Goal: Transaction & Acquisition: Book appointment/travel/reservation

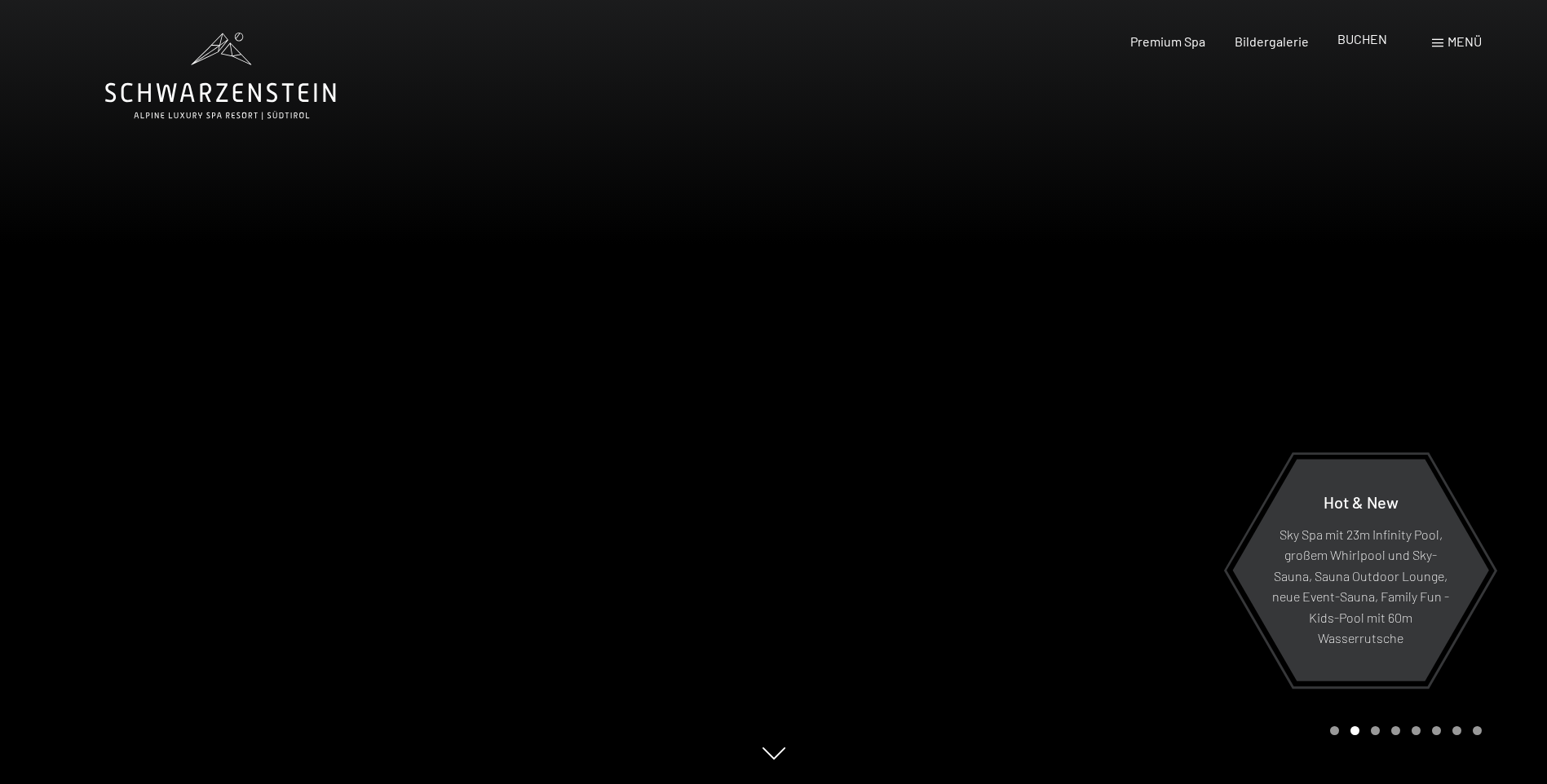
click at [1368, 43] on span "BUCHEN" at bounding box center [1363, 38] width 50 height 15
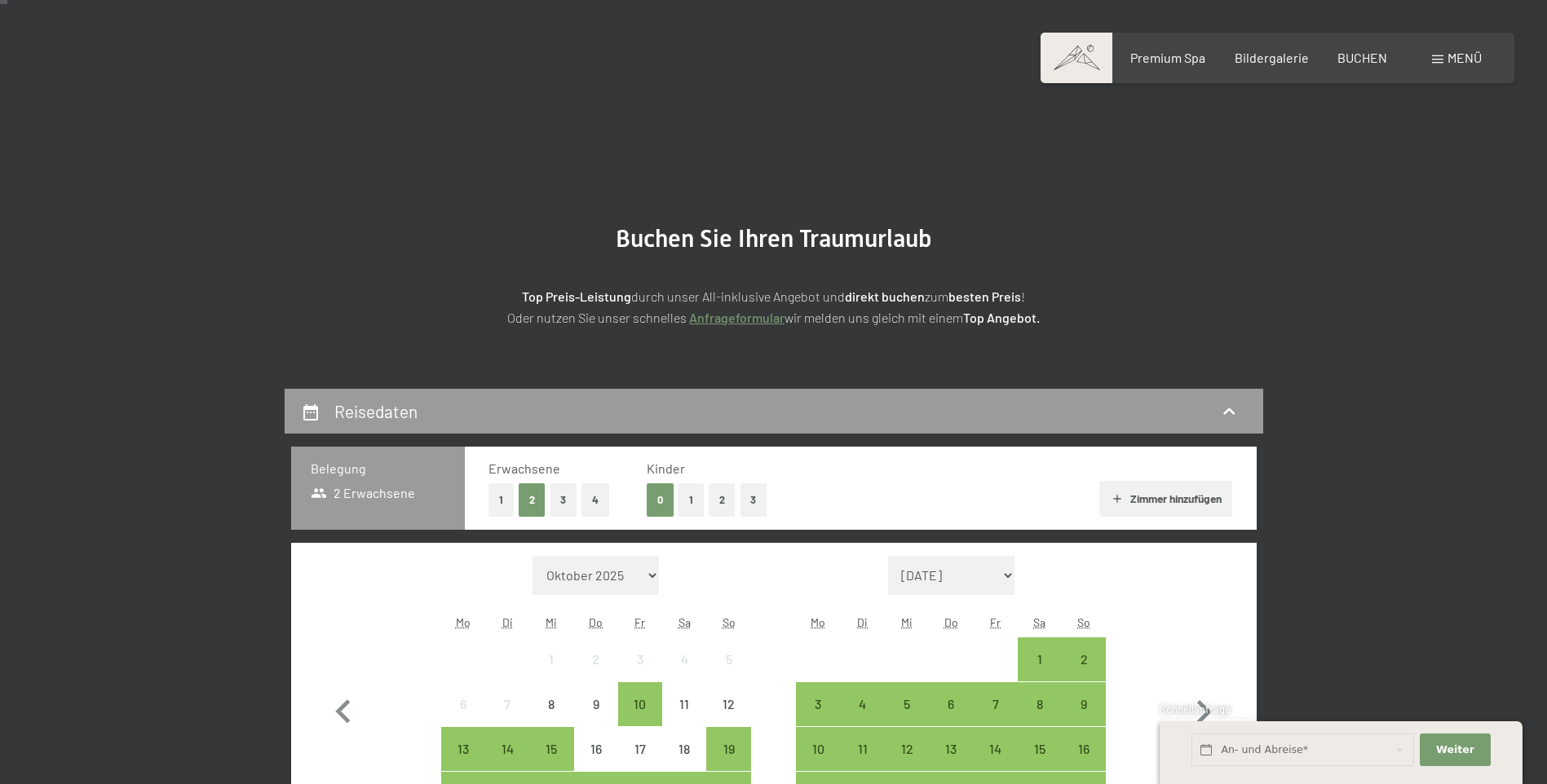
scroll to position [244, 0]
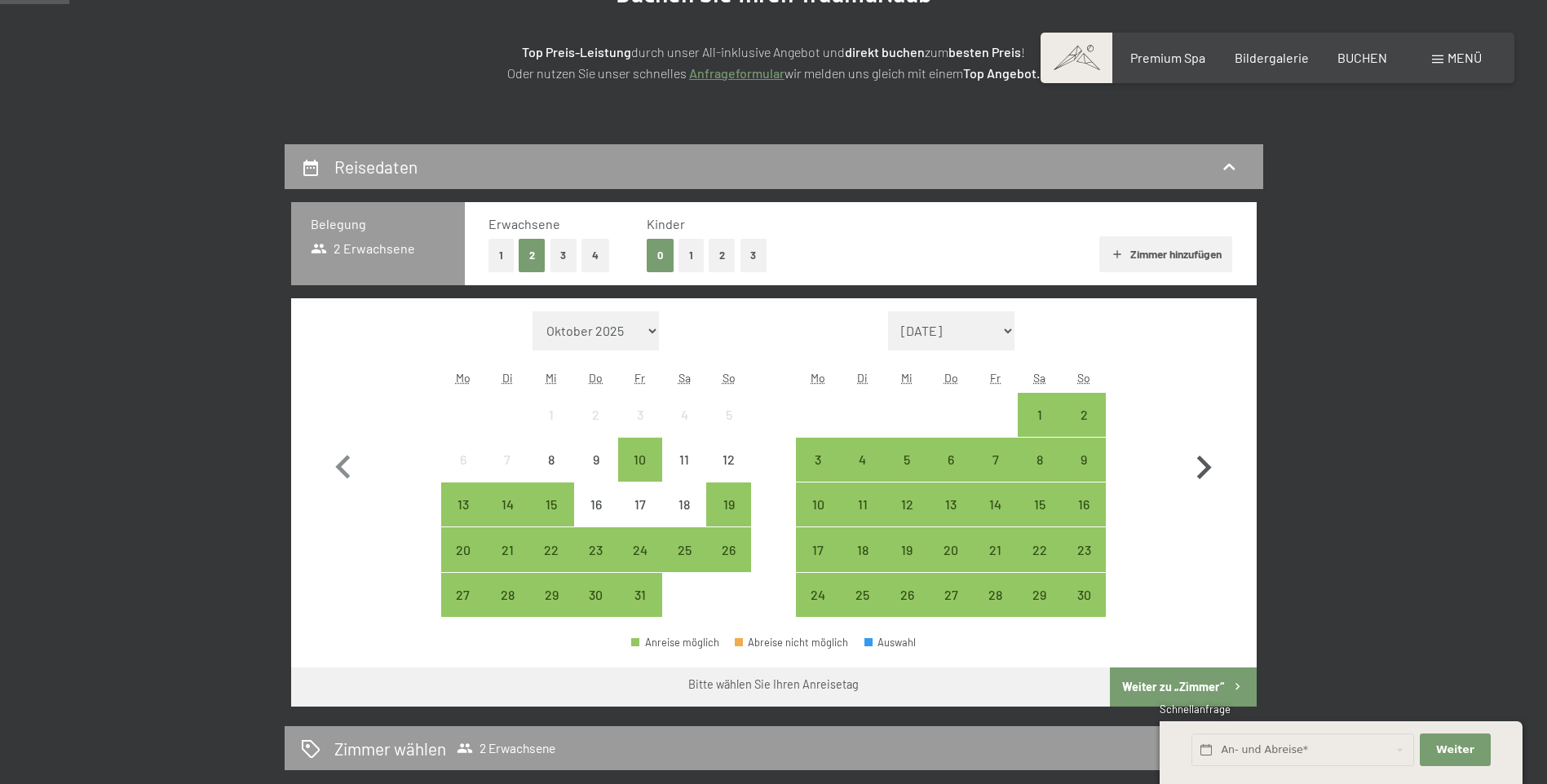
click at [1205, 456] on icon "button" at bounding box center [1204, 468] width 48 height 48
select select "2025-11-01"
select select "2025-12-01"
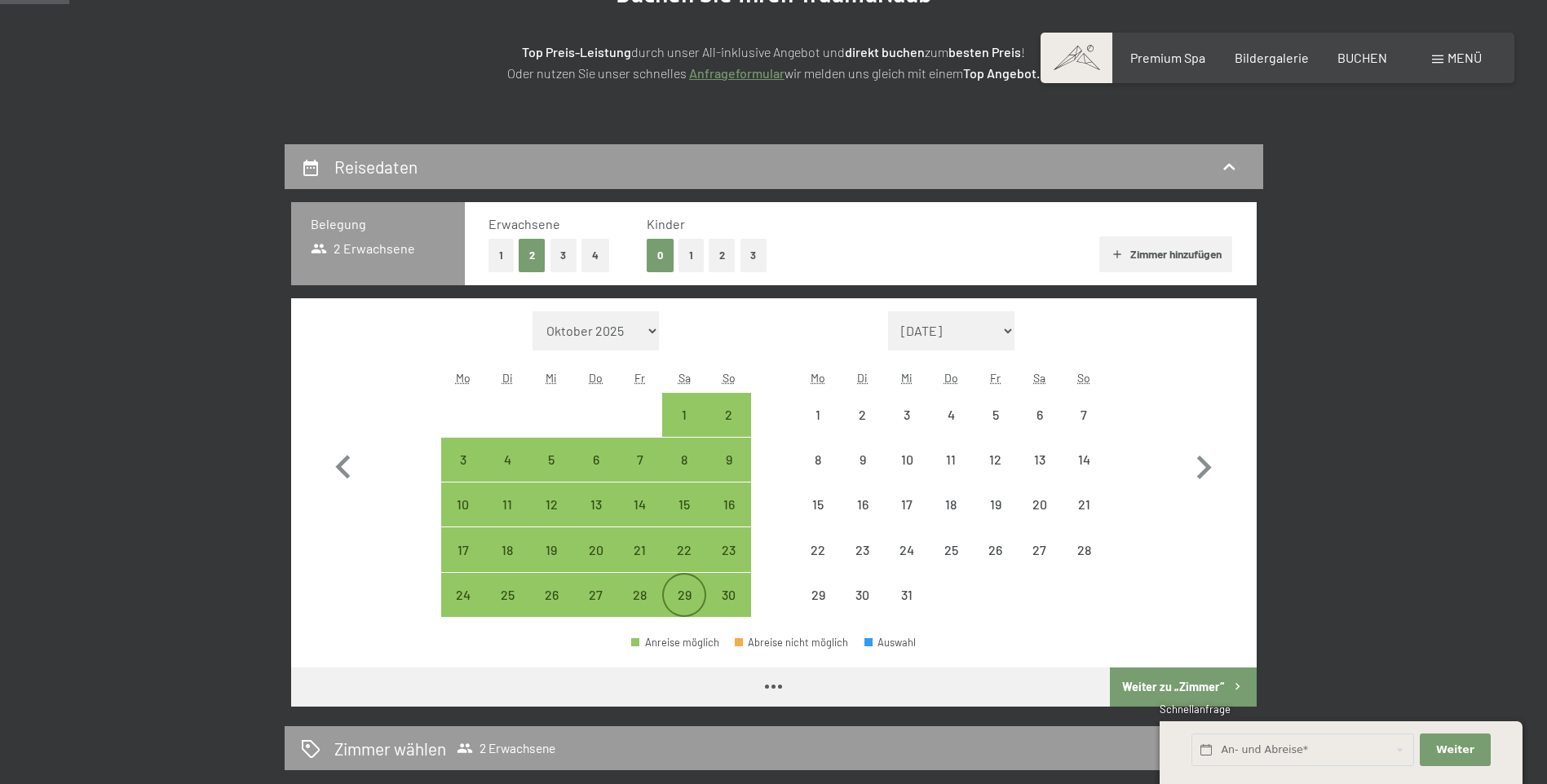
select select "2025-11-01"
select select "2025-12-01"
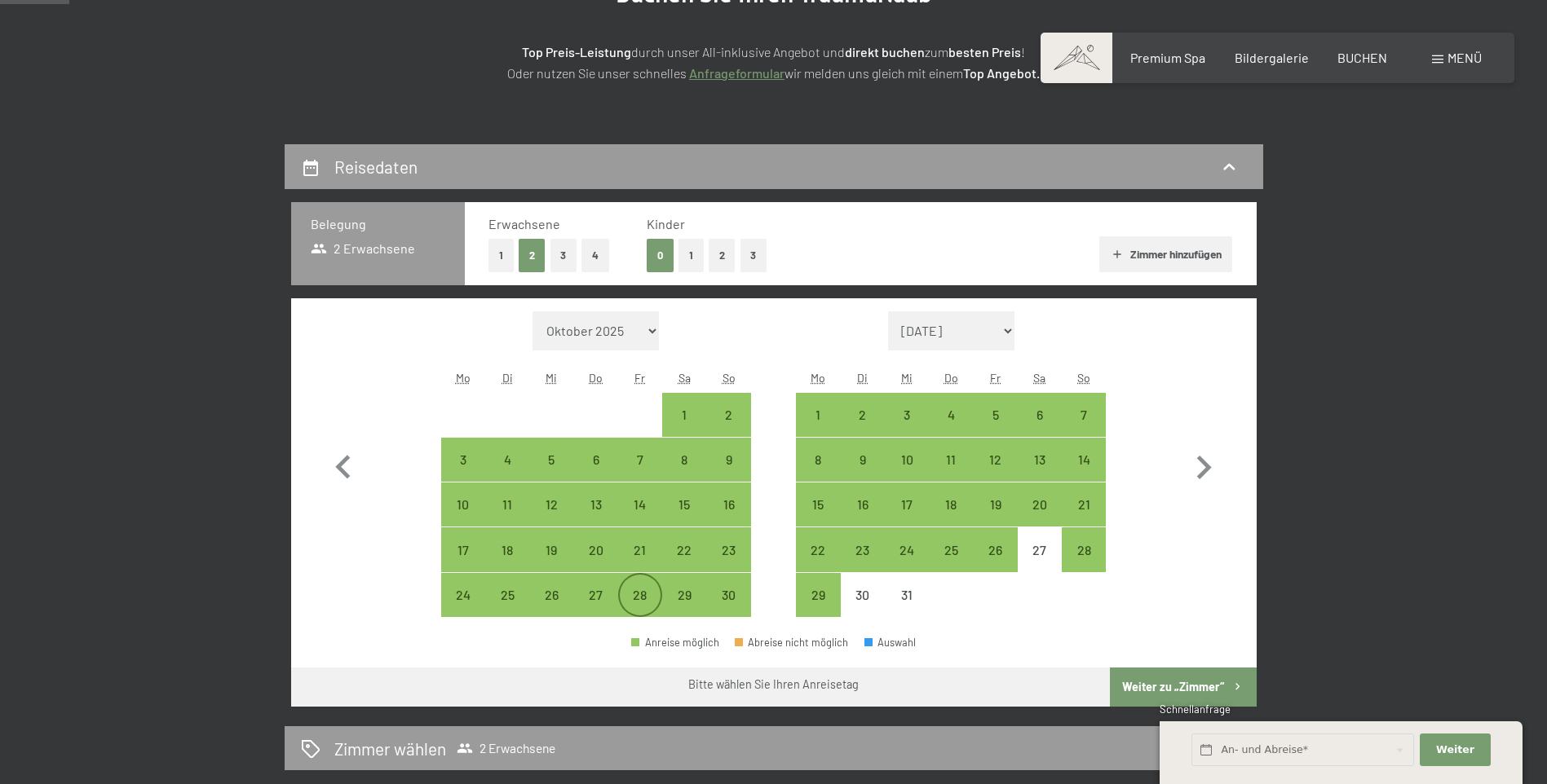
click at [645, 590] on div "28" at bounding box center [639, 609] width 41 height 41
select select "2025-11-01"
select select "2025-12-01"
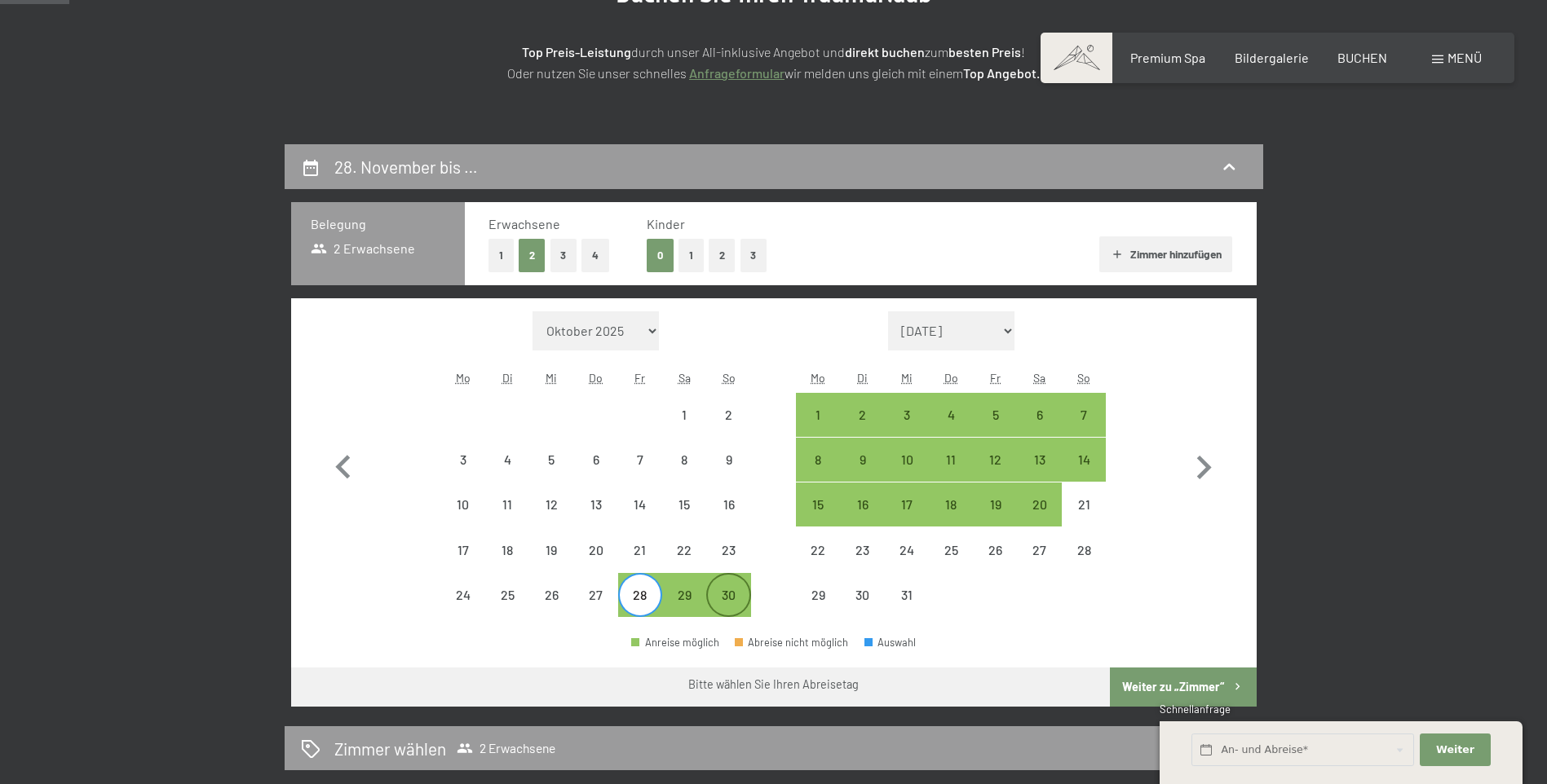
click at [713, 596] on div "30" at bounding box center [728, 609] width 41 height 41
select select "2025-11-01"
select select "2025-12-01"
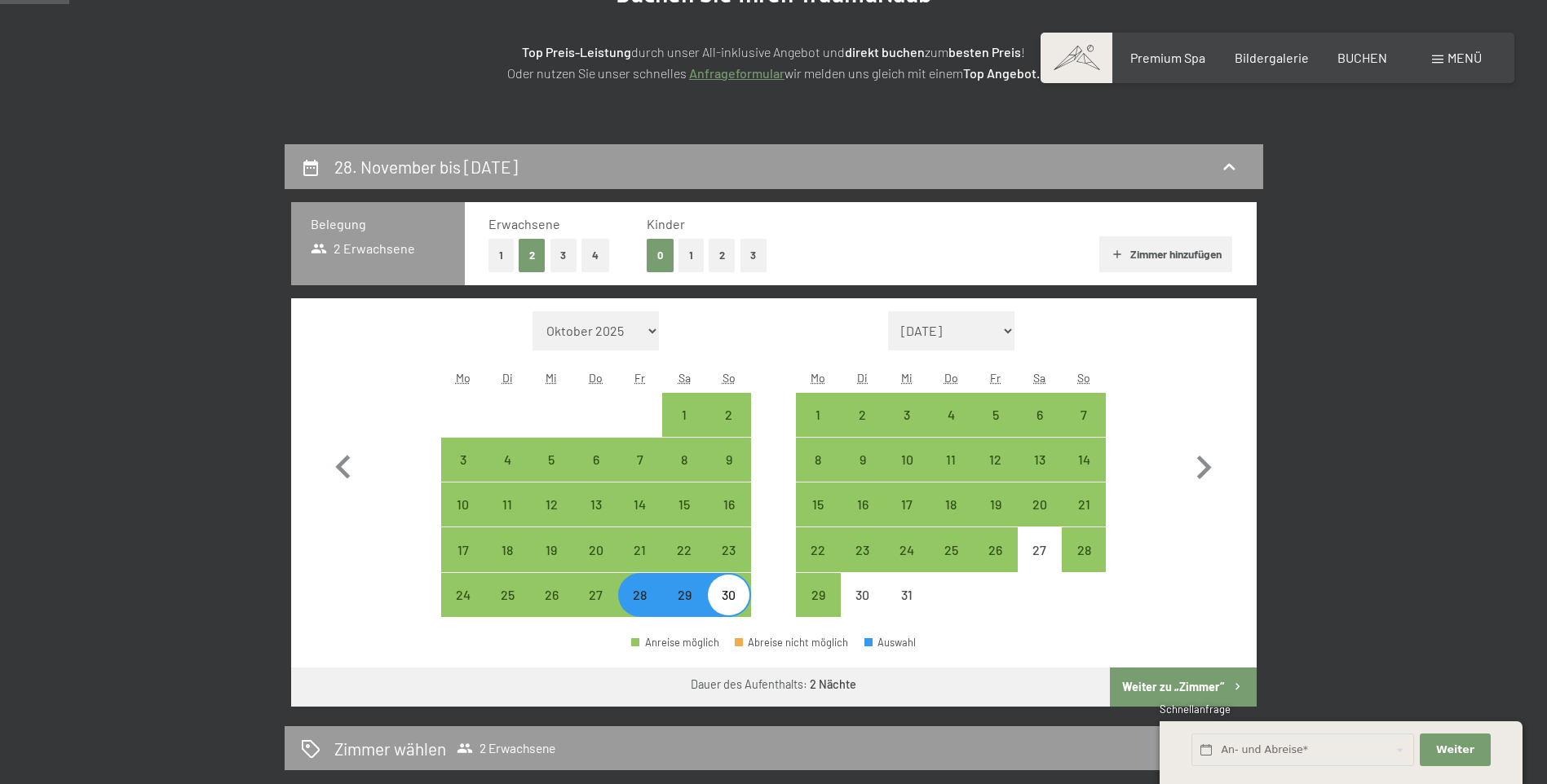
click at [690, 255] on button "1" at bounding box center [691, 255] width 25 height 33
select select "2025-11-01"
select select "2025-12-01"
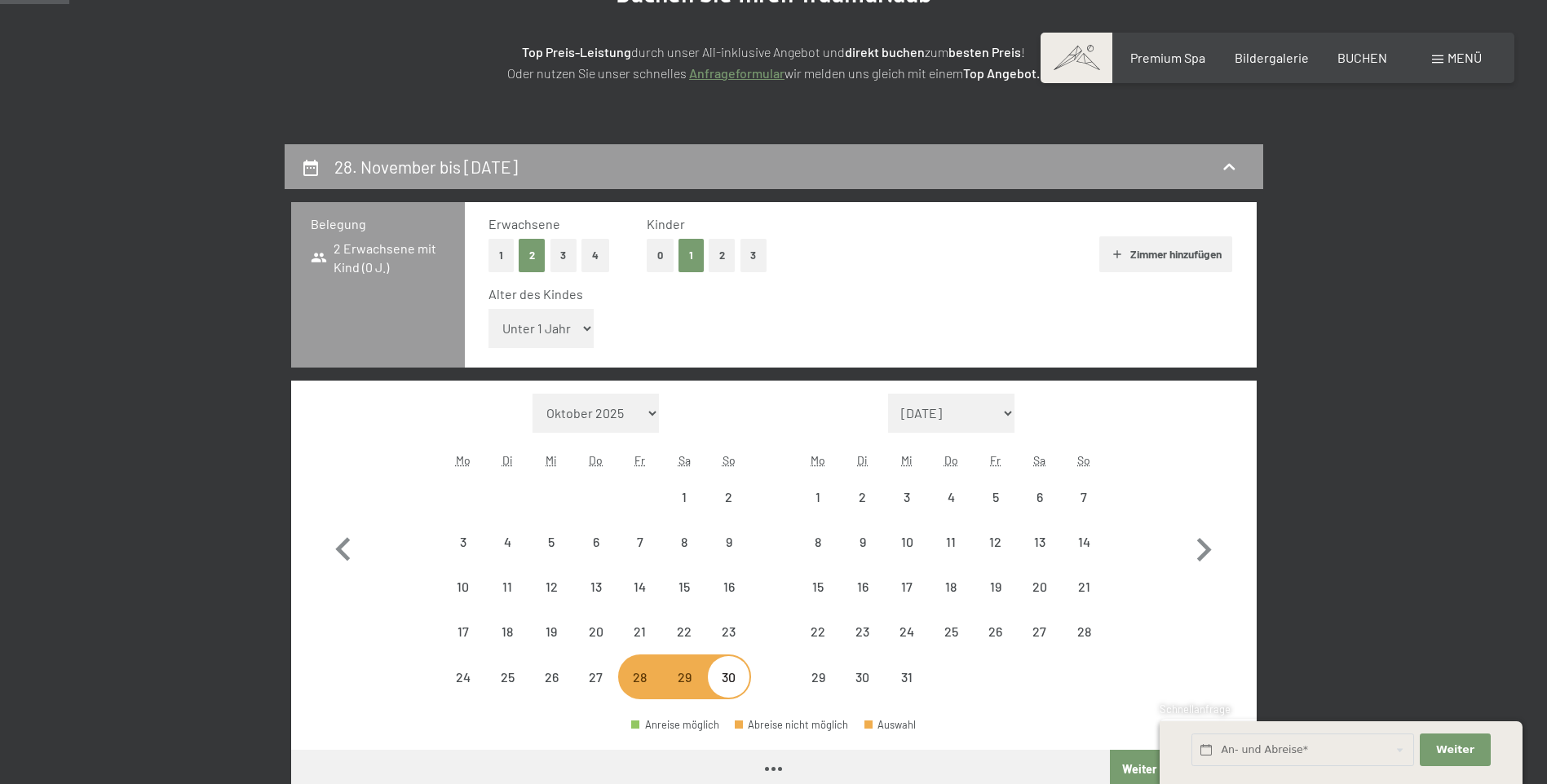
click at [572, 327] on select "Unter 1 Jahr 1 Jahr 2 Jahre 3 Jahre 4 Jahre 5 Jahre 6 Jahre 7 Jahre 8 Jahre 9 J…" at bounding box center [541, 328] width 106 height 39
select select "2025-11-01"
select select "2025-12-01"
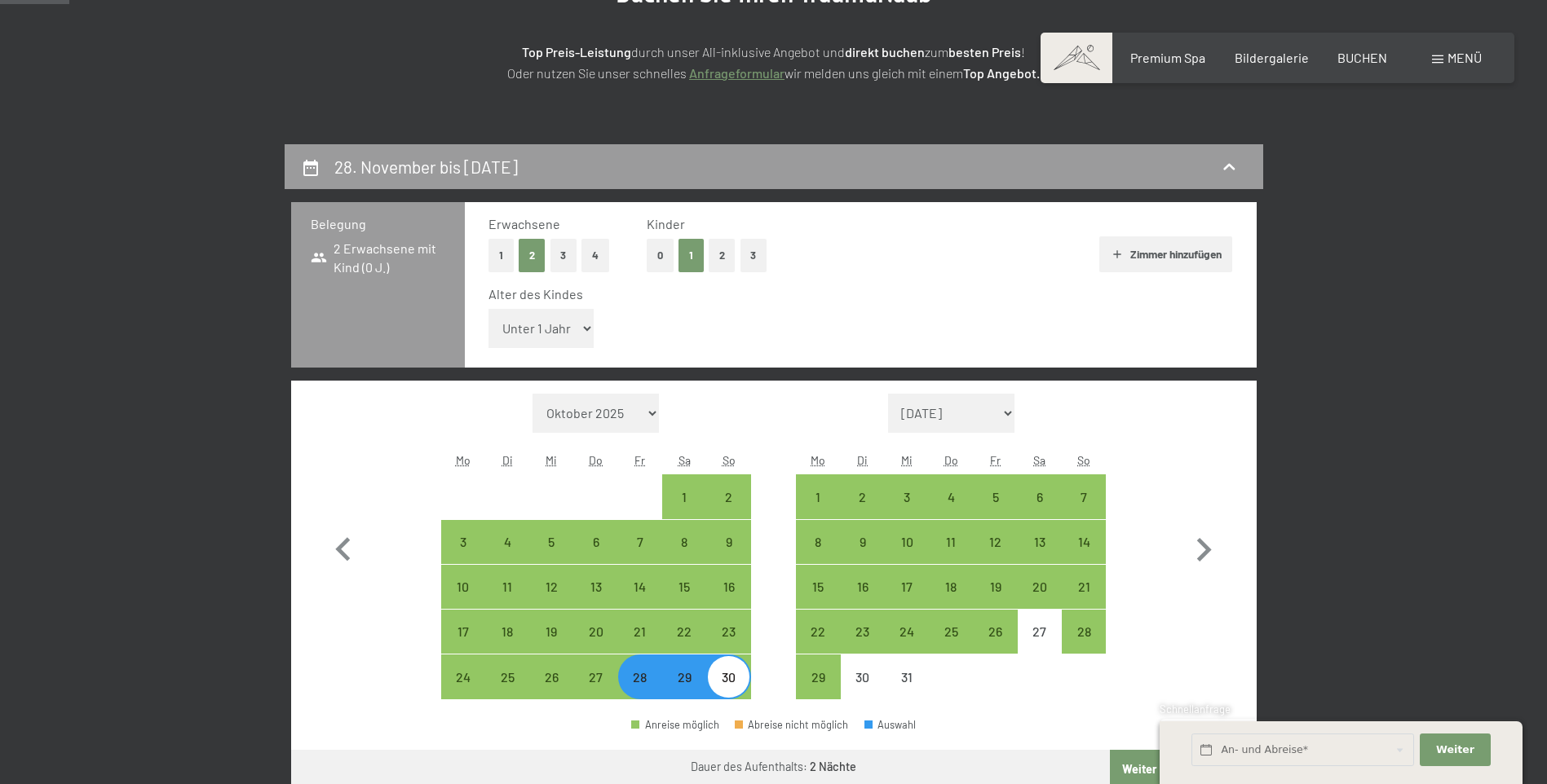
select select "3"
click at [489, 309] on select "Unter 1 Jahr 1 Jahr 2 Jahre 3 Jahre 4 Jahre 5 Jahre 6 Jahre 7 Jahre 8 Jahre 9 J…" at bounding box center [541, 328] width 106 height 39
select select "2025-11-01"
select select "2025-12-01"
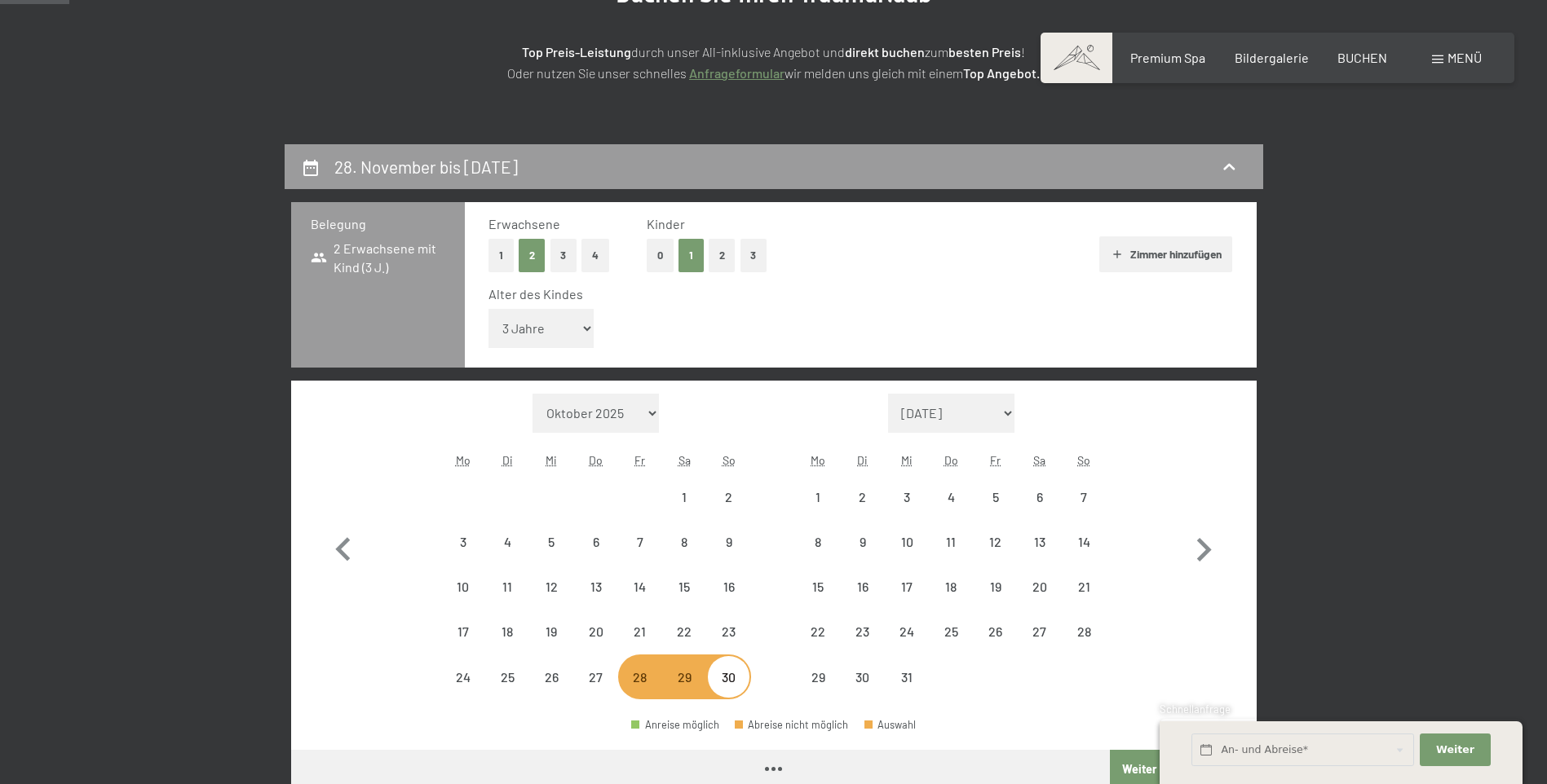
click at [824, 340] on div "Alter des Kindes Unter 1 Jahr 1 Jahr 2 Jahre 3 Jahre 4 Jahre 5 Jahre 6 Jahre 7 …" at bounding box center [861, 320] width 744 height 70
select select "2025-11-01"
select select "2025-12-01"
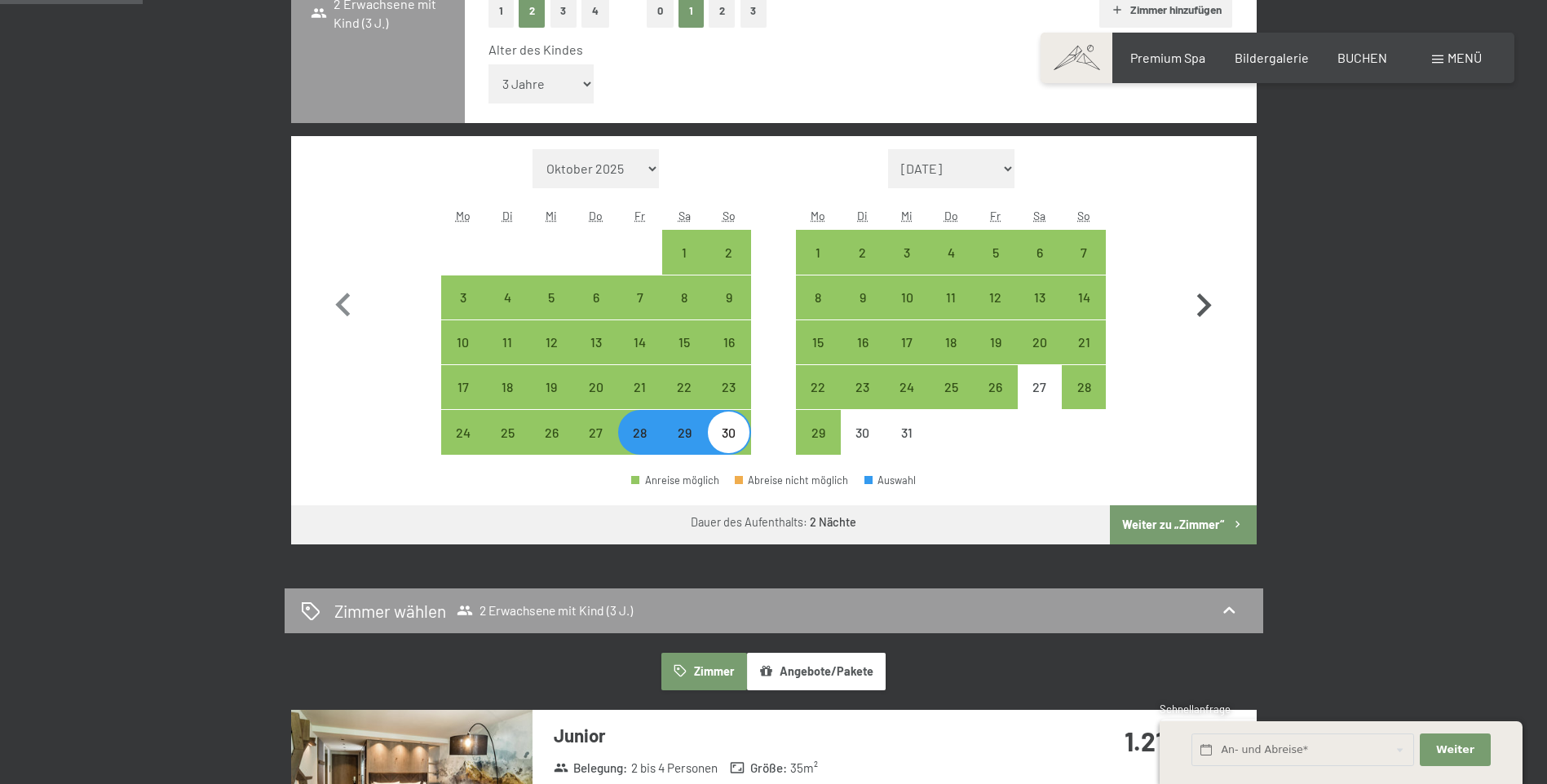
click at [1178, 525] on button "Weiter zu „Zimmer“" at bounding box center [1182, 525] width 146 height 39
select select "2025-11-01"
select select "2025-12-01"
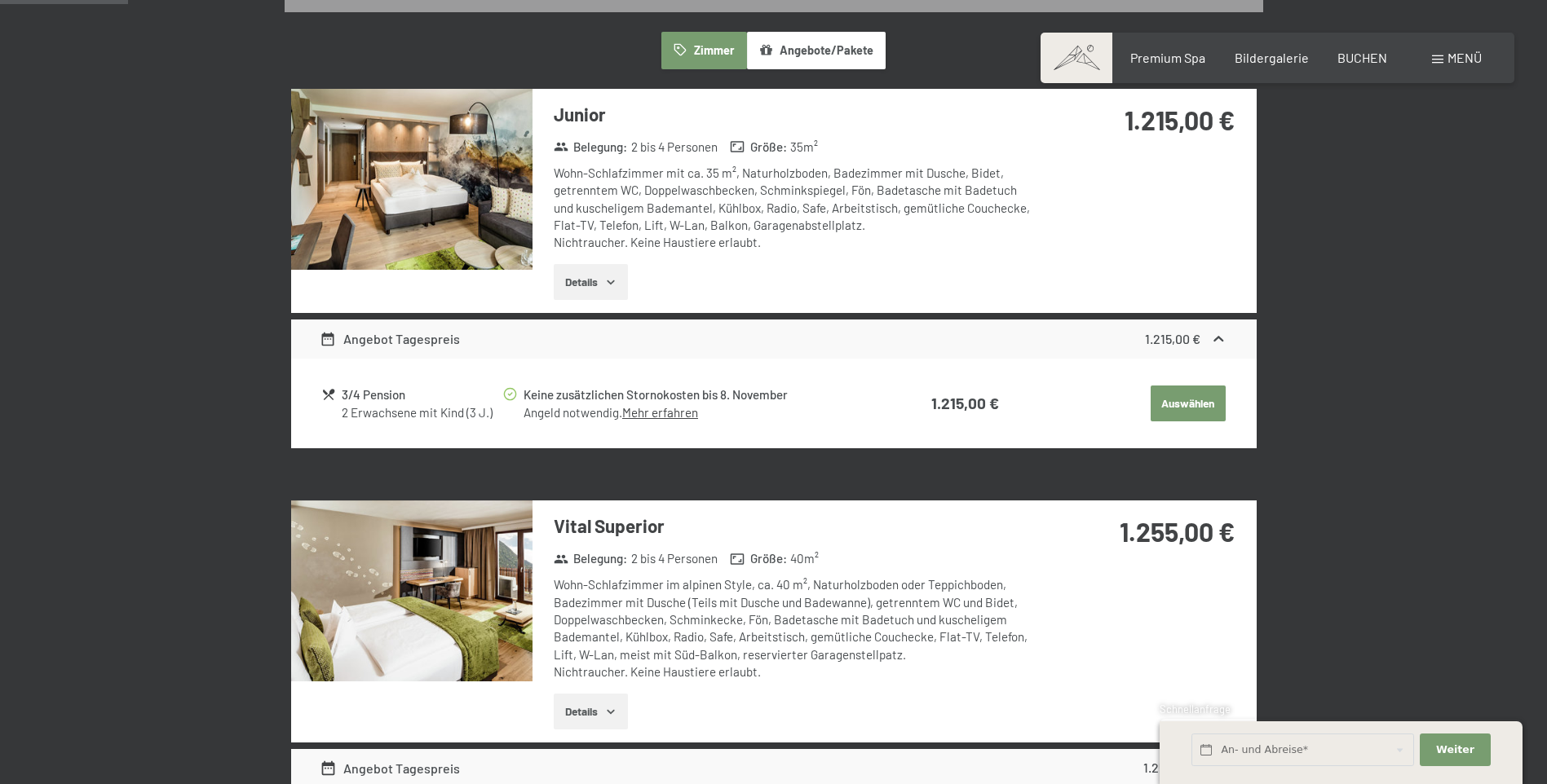
scroll to position [389, 0]
